Goal: Ask a question

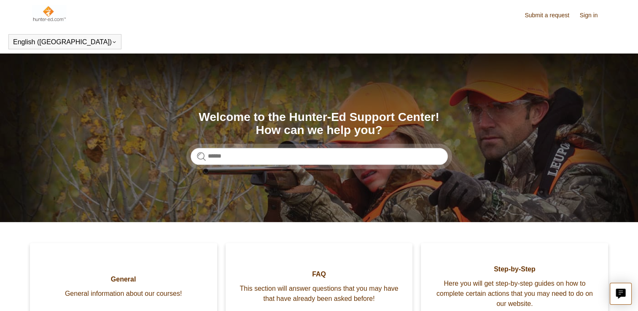
click at [51, 18] on img at bounding box center [49, 13] width 34 height 17
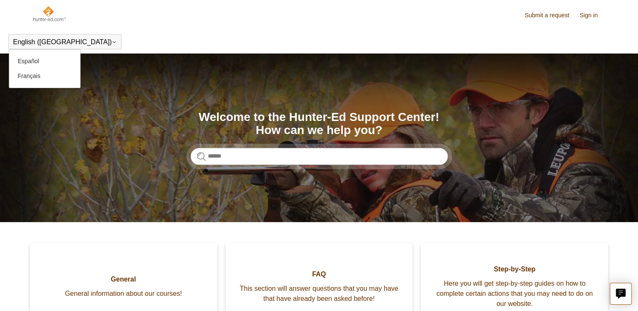
click at [112, 41] on icon at bounding box center [114, 42] width 5 height 5
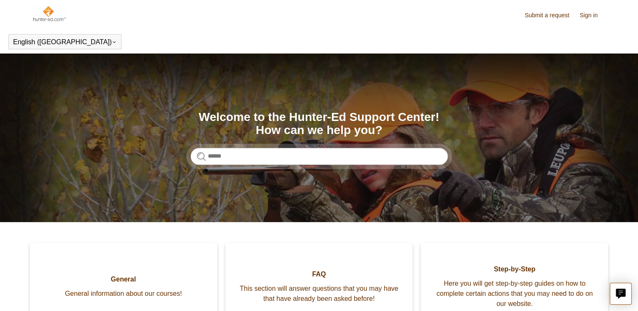
click at [65, 20] on img at bounding box center [49, 13] width 34 height 17
click at [54, 11] on img at bounding box center [49, 13] width 34 height 17
click at [205, 157] on form at bounding box center [319, 156] width 257 height 17
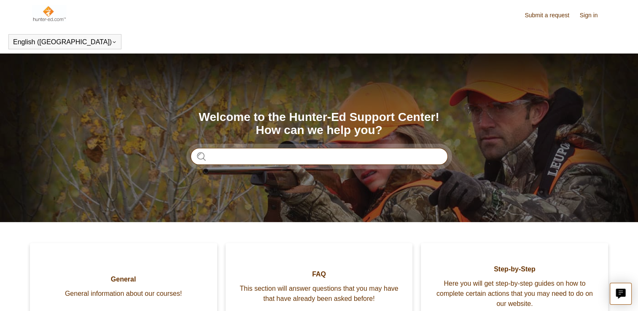
click at [222, 158] on input "Search" at bounding box center [319, 156] width 257 height 17
type input "******"
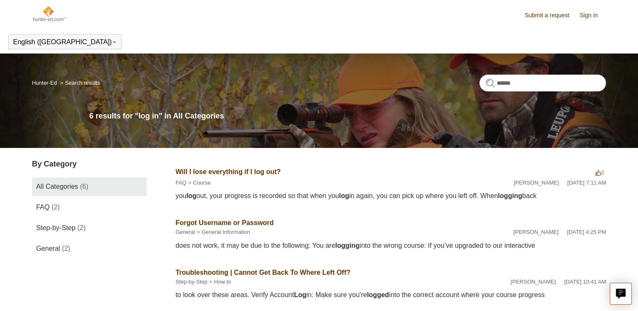
click at [589, 12] on link "Sign in" at bounding box center [593, 15] width 27 height 9
